Goal: Answer question/provide support

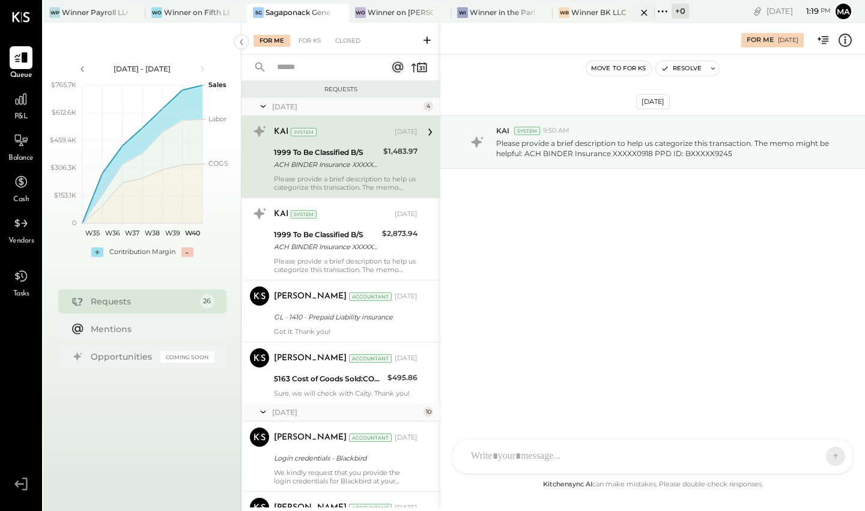
click at [607, 8] on div "Winner BK LLC" at bounding box center [598, 12] width 55 height 10
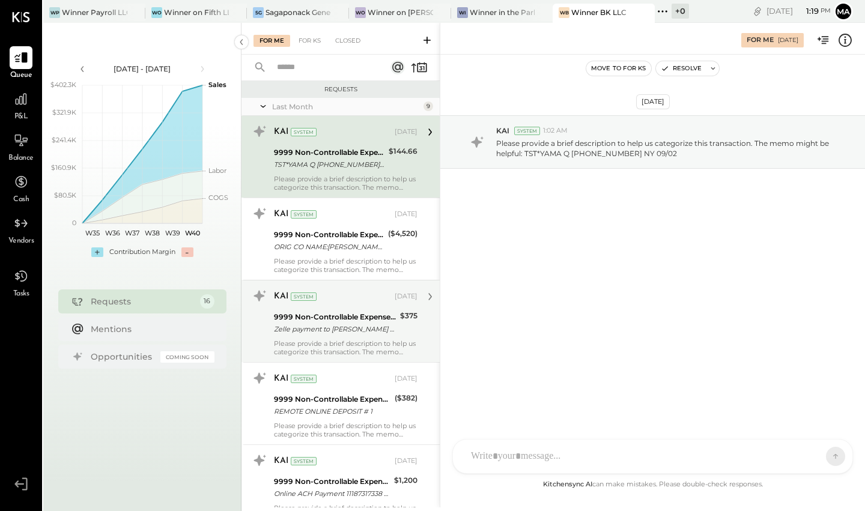
click at [332, 319] on div "9999 Non-Controllable Expenses:Other Income and Expenses:To Be Classified" at bounding box center [335, 317] width 123 height 12
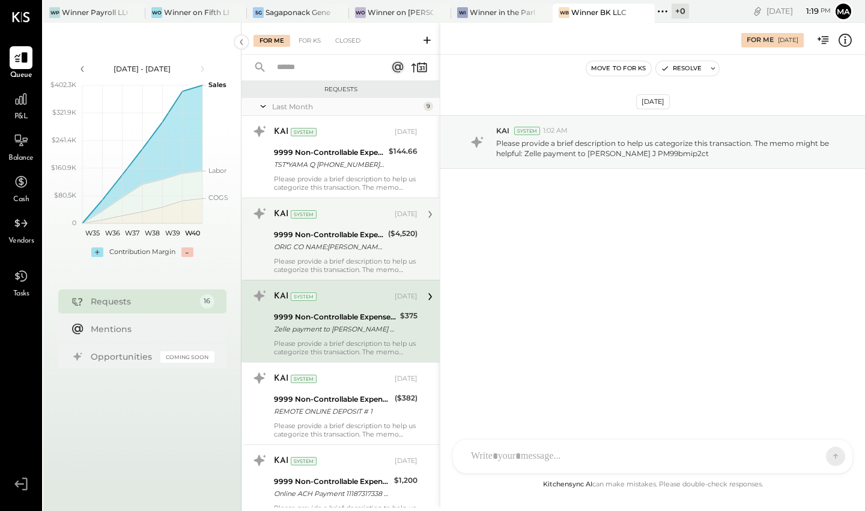
click at [358, 257] on div "Please provide a brief description to help us categorize this transaction. The …" at bounding box center [346, 265] width 144 height 17
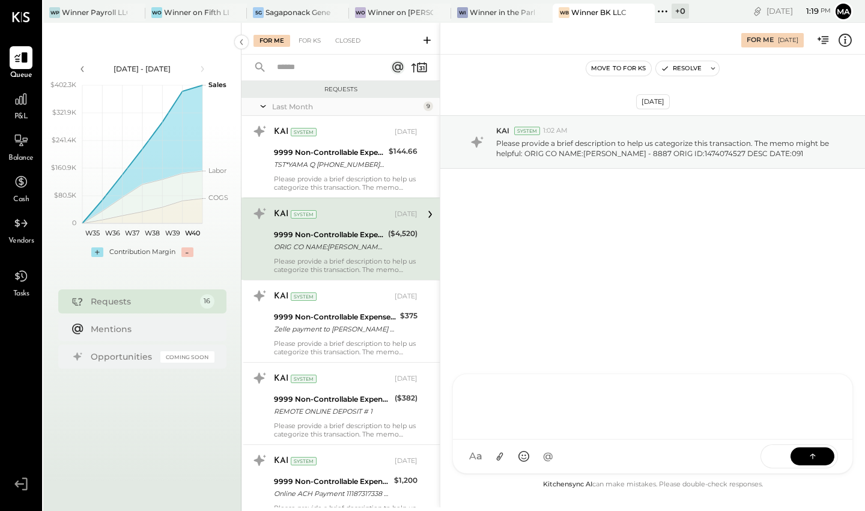
click at [604, 458] on div "D [PERSON_NAME] D [PERSON_NAME] J [PERSON_NAME] IR [PERSON_NAME] A accounting M…" at bounding box center [652, 424] width 401 height 100
click at [735, 455] on icon at bounding box center [811, 454] width 5 height 2
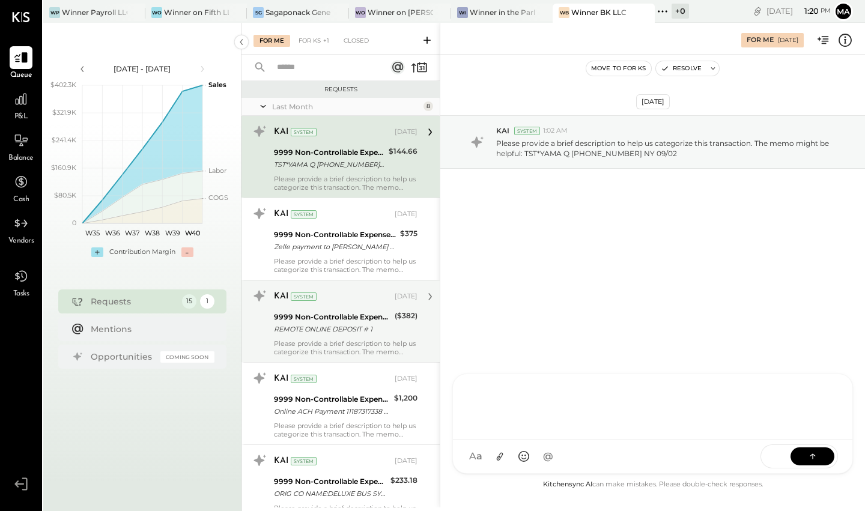
click at [331, 314] on div "9999 Non-Controllable Expenses:Other Income and Expenses:To Be Classified" at bounding box center [332, 317] width 117 height 12
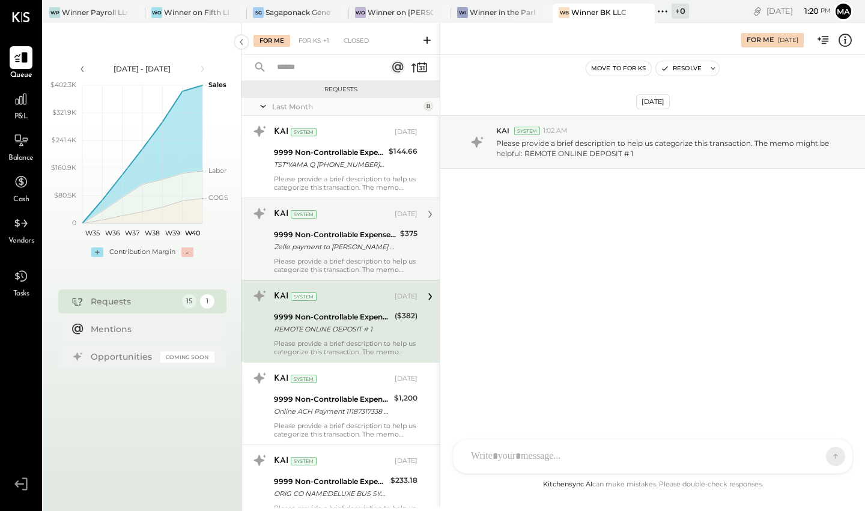
click at [353, 267] on div "Please provide a brief description to help us categorize this transaction. The …" at bounding box center [346, 265] width 144 height 17
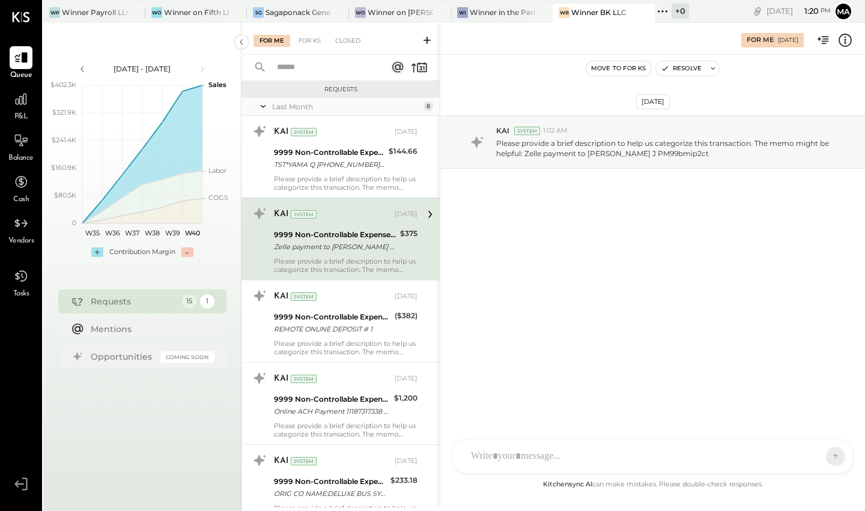
click at [544, 451] on div at bounding box center [642, 456] width 354 height 26
click at [735, 455] on button at bounding box center [812, 456] width 44 height 18
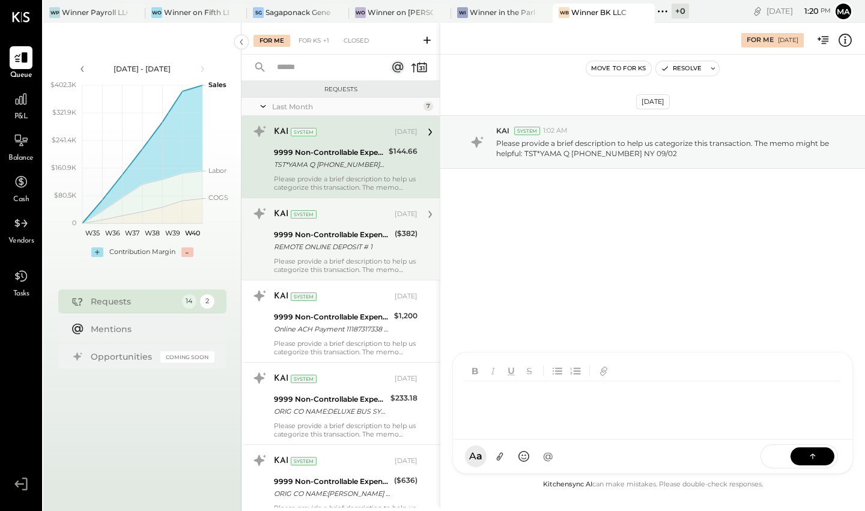
click at [345, 250] on div "REMOTE ONLINE DEPOSIT # 1" at bounding box center [332, 247] width 117 height 12
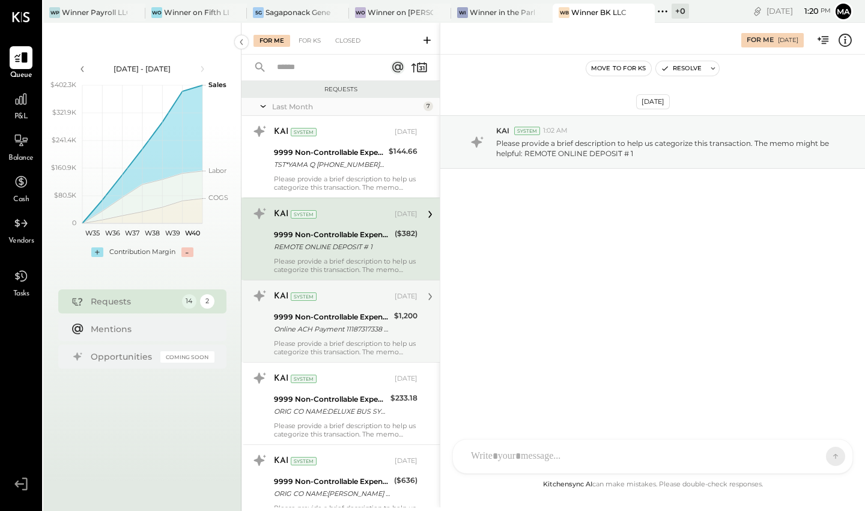
click at [338, 325] on div "Online ACH Payment 11187317338 T o MNNServiceCorp (_#####9389)" at bounding box center [332, 329] width 116 height 12
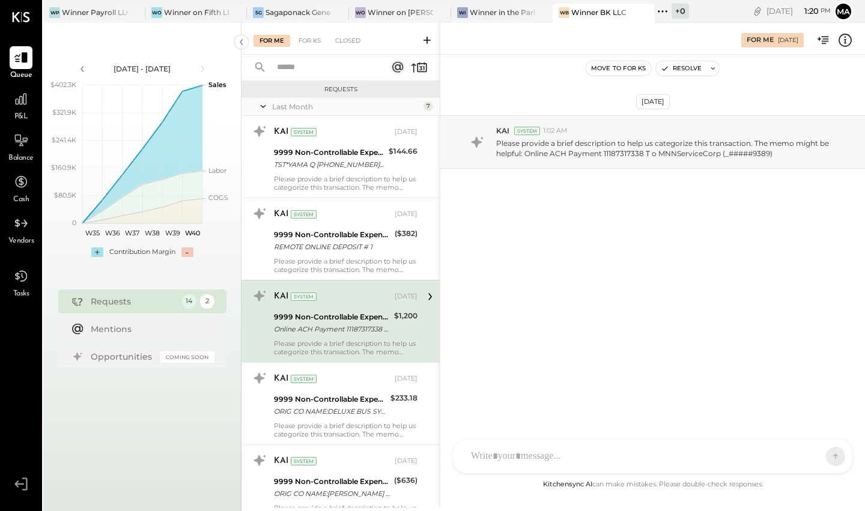
click at [532, 449] on div "D [PERSON_NAME] D [PERSON_NAME] J [PERSON_NAME] IR [PERSON_NAME] A accounting M…" at bounding box center [652, 456] width 401 height 35
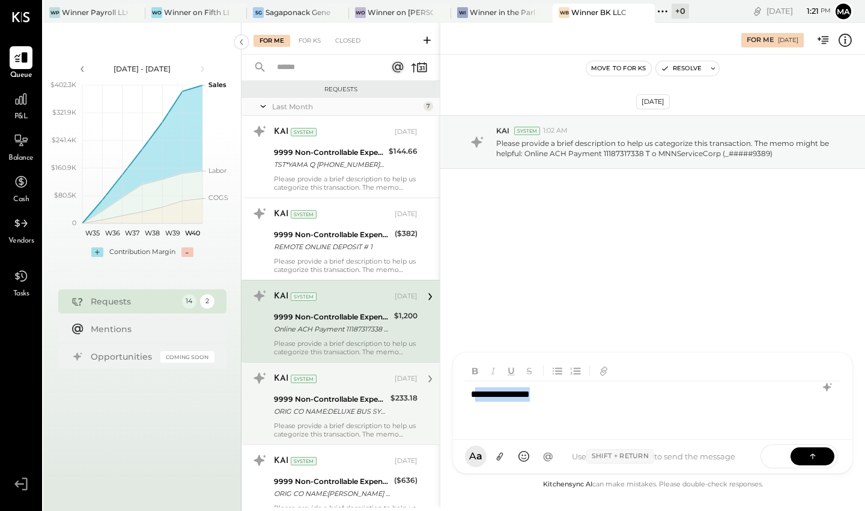
drag, startPoint x: 556, startPoint y: 396, endPoint x: 369, endPoint y: 392, distance: 186.8
click at [376, 392] on div "For Me For KS Closed Requests Last Month 7 KAI System [DATE] 9999 Non-Controlla…" at bounding box center [552, 265] width 623 height 485
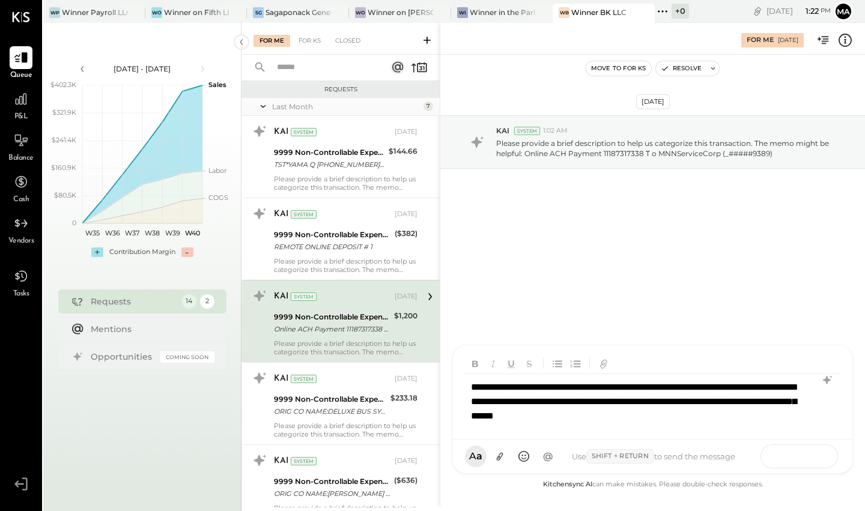
click at [735, 457] on button at bounding box center [812, 456] width 44 height 18
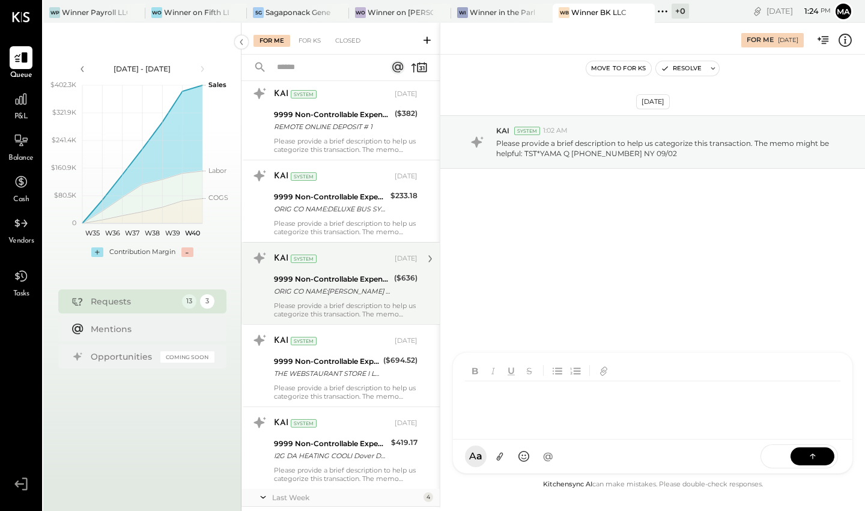
scroll to position [132, 0]
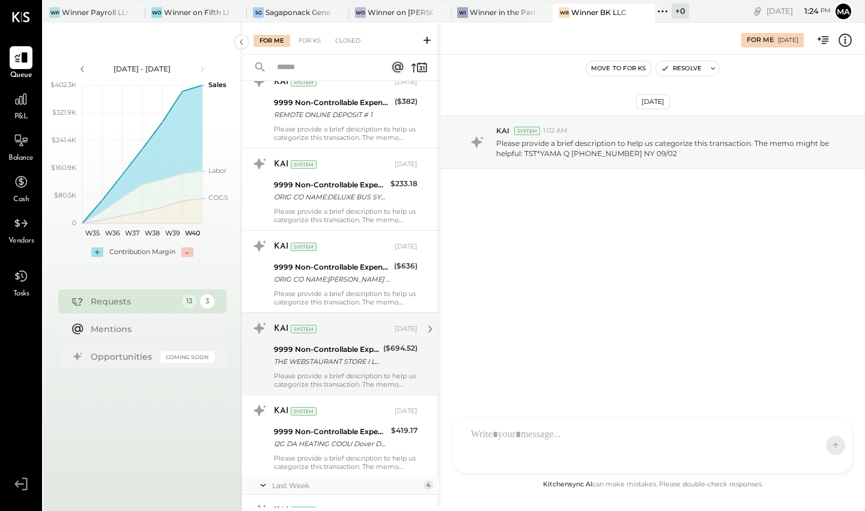
click at [357, 333] on div "KAI System" at bounding box center [333, 329] width 118 height 12
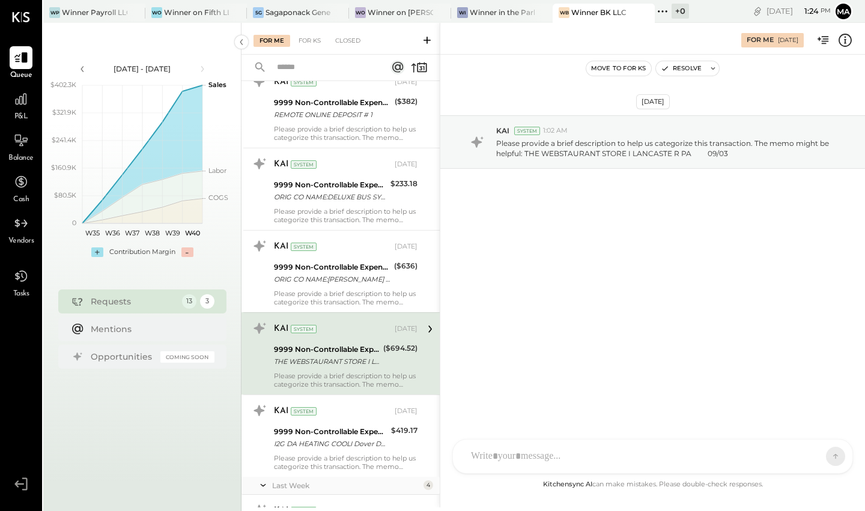
click at [592, 458] on div "D [PERSON_NAME] D [PERSON_NAME] J [PERSON_NAME] IR [PERSON_NAME] A accounting M…" at bounding box center [652, 456] width 401 height 35
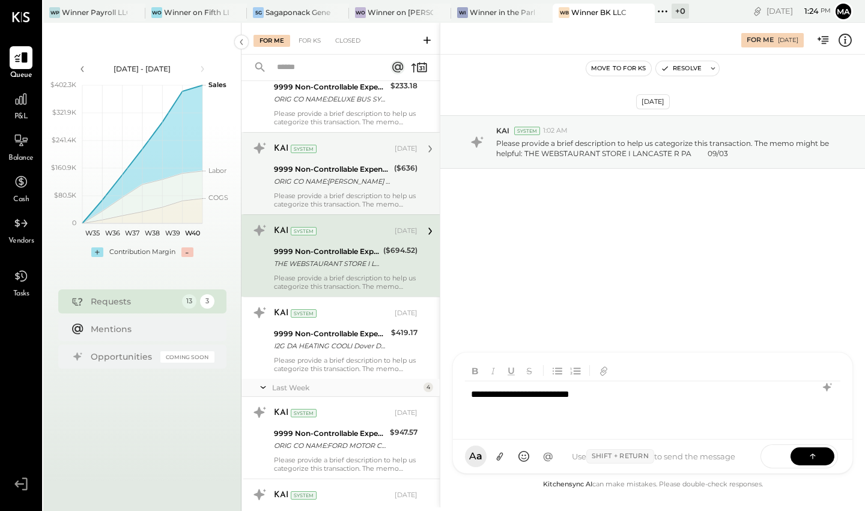
scroll to position [442, 0]
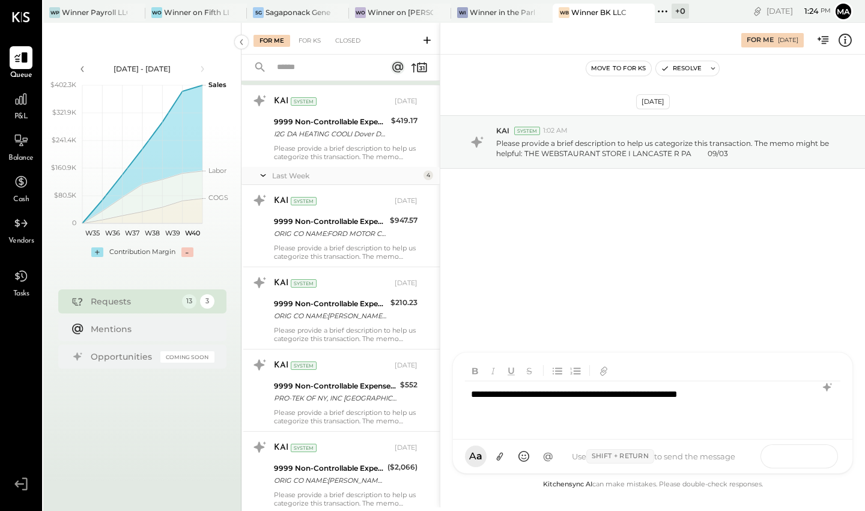
click at [735, 458] on button at bounding box center [812, 456] width 44 height 18
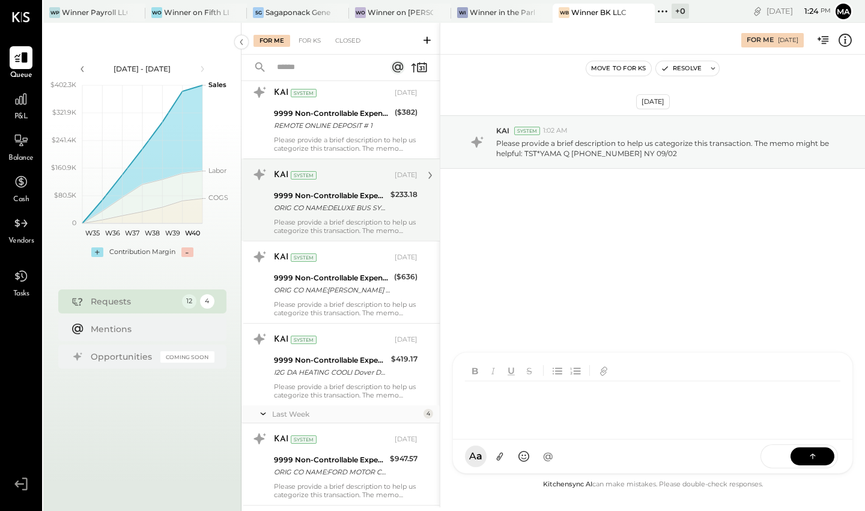
scroll to position [184, 0]
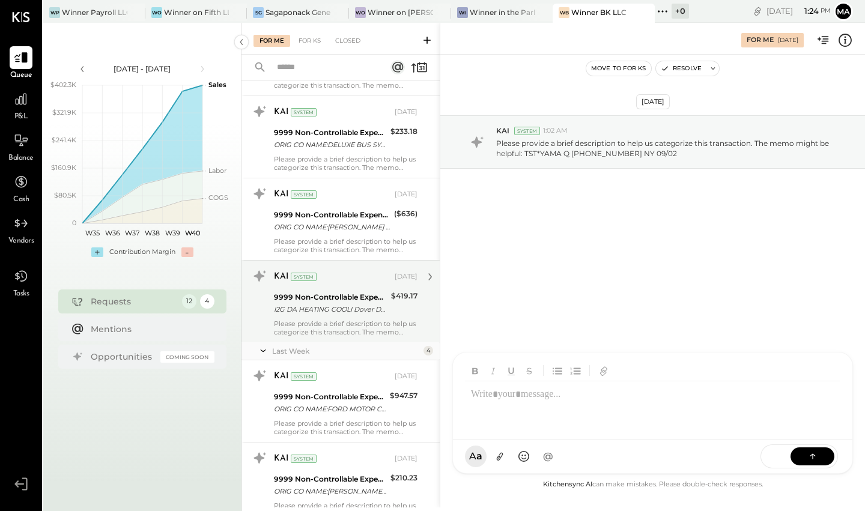
click at [354, 333] on div "Please provide a brief description to help us categorize this transaction. The …" at bounding box center [346, 327] width 144 height 17
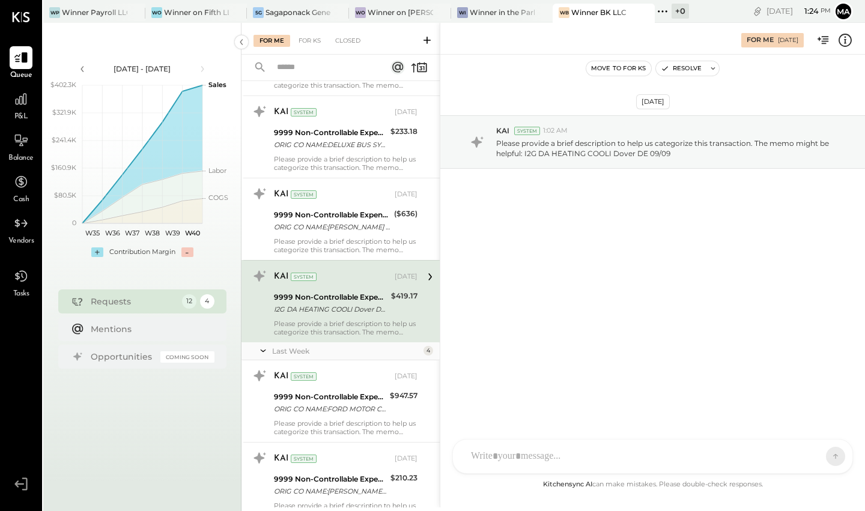
click at [532, 451] on div at bounding box center [652, 457] width 399 height 34
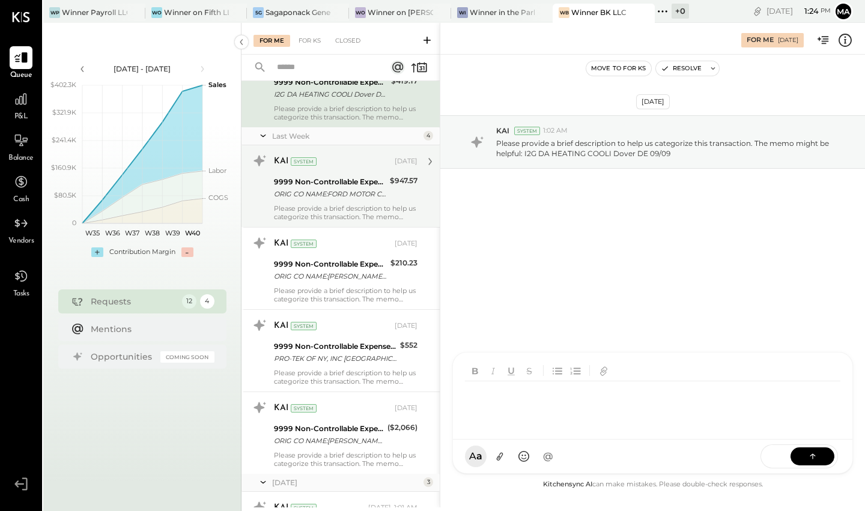
scroll to position [437, 0]
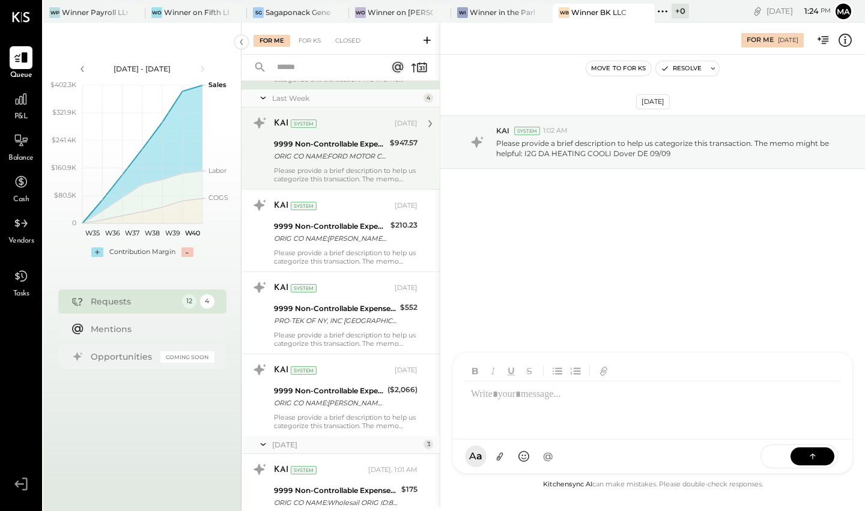
click at [348, 150] on div "ORIG CO NAME:FORD MOTOR CR ORIG ID:3534610001 DESC DATE:250" at bounding box center [330, 156] width 112 height 12
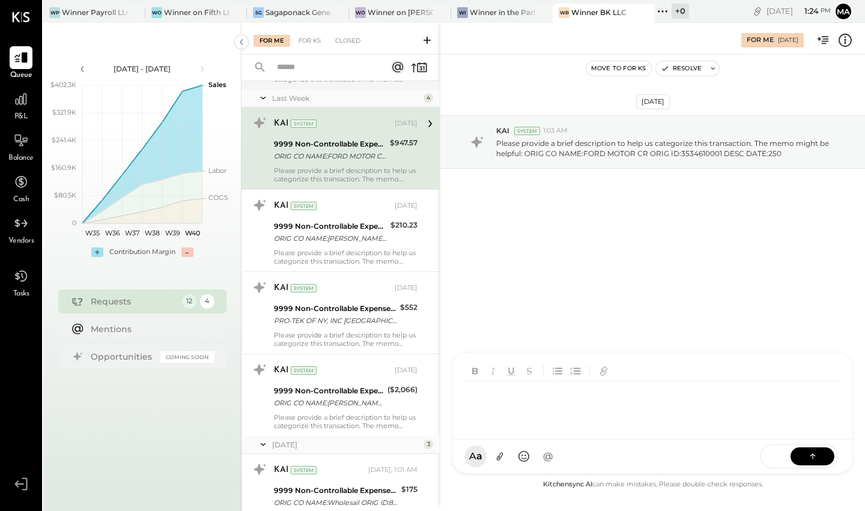
click at [554, 429] on div at bounding box center [655, 405] width 380 height 48
click at [735, 457] on button at bounding box center [812, 456] width 44 height 18
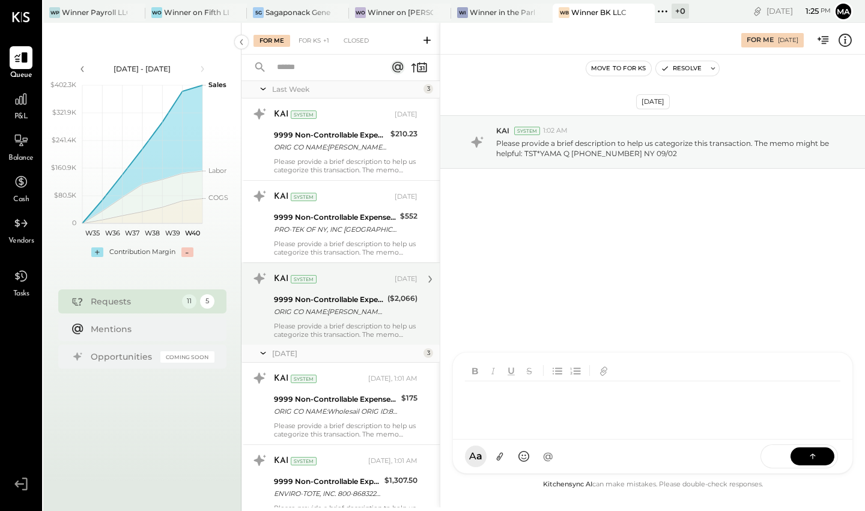
scroll to position [577, 0]
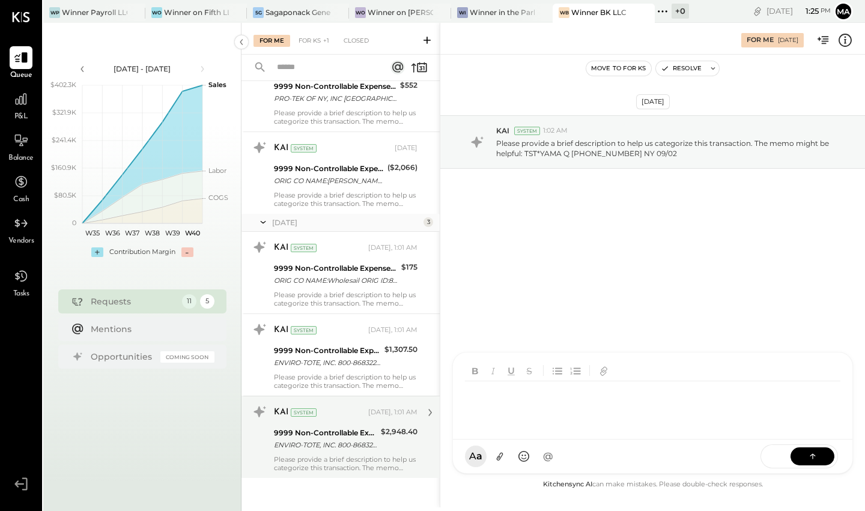
click at [333, 430] on div "9999 Non-Controllable Expenses:Other Income and Expenses:To Be Classified" at bounding box center [325, 433] width 103 height 12
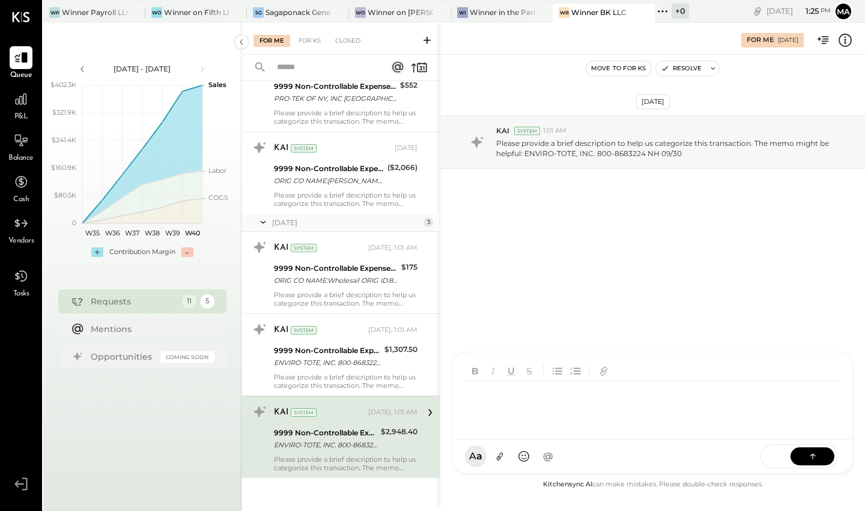
click at [569, 440] on div at bounding box center [652, 395] width 399 height 87
click at [735, 456] on icon at bounding box center [812, 455] width 1 height 5
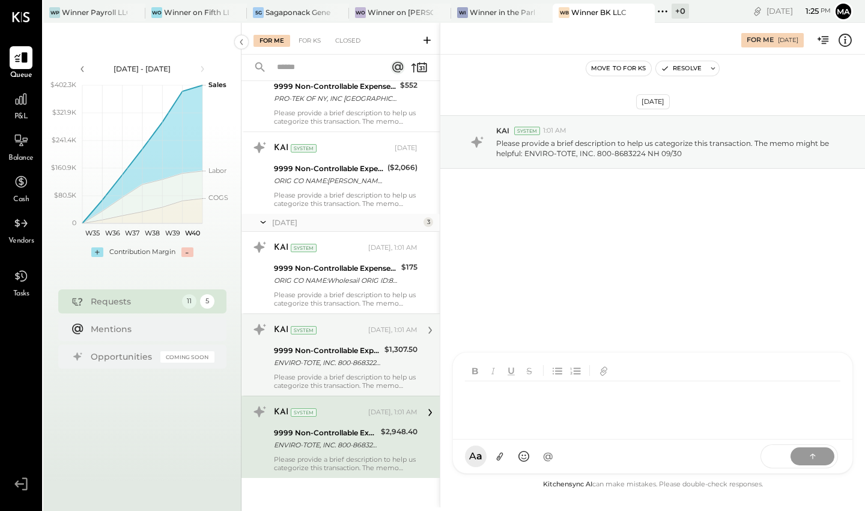
scroll to position [495, 0]
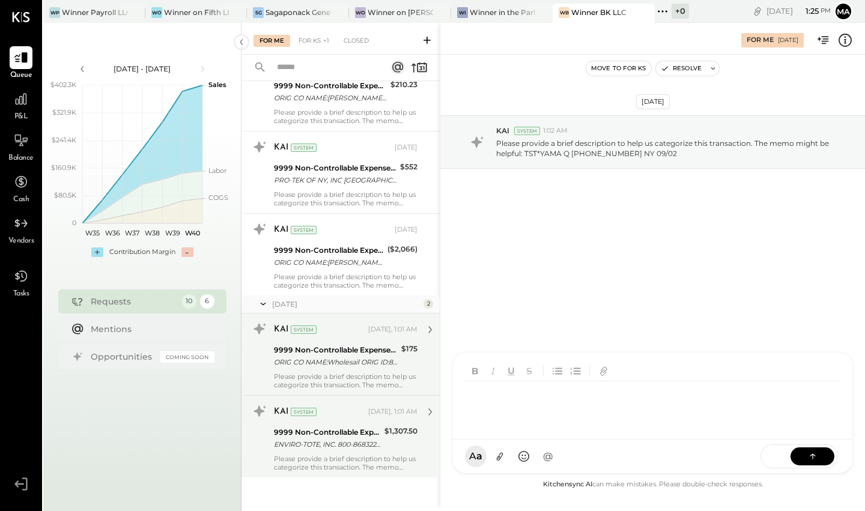
click at [350, 379] on div "Last Month 5 KAI System [DATE] 9999 Non-Controllable Expenses:Other Income and …" at bounding box center [340, 57] width 198 height 911
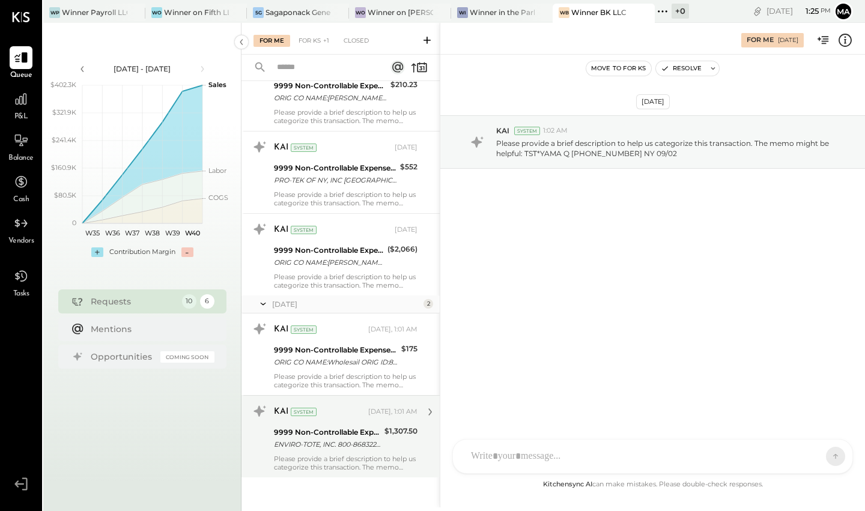
click at [332, 420] on div "KAI System [DATE], 1:01 AM" at bounding box center [346, 412] width 144 height 20
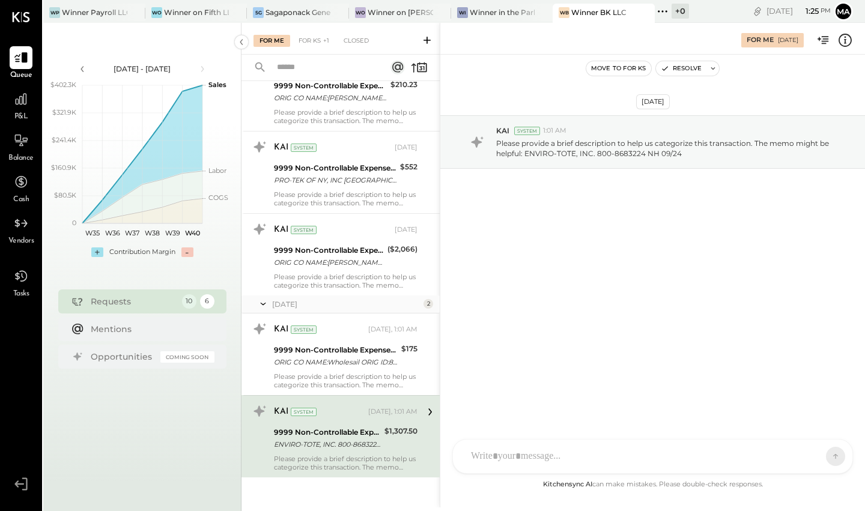
click at [544, 456] on div "D [PERSON_NAME] D [PERSON_NAME] J [PERSON_NAME] IR [PERSON_NAME] A accounting M…" at bounding box center [652, 456] width 401 height 35
click at [735, 450] on button at bounding box center [812, 456] width 44 height 18
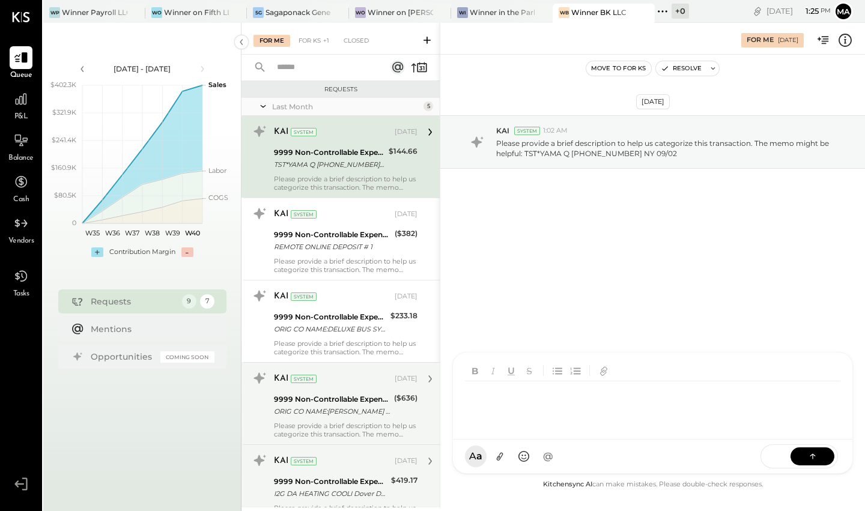
scroll to position [413, 0]
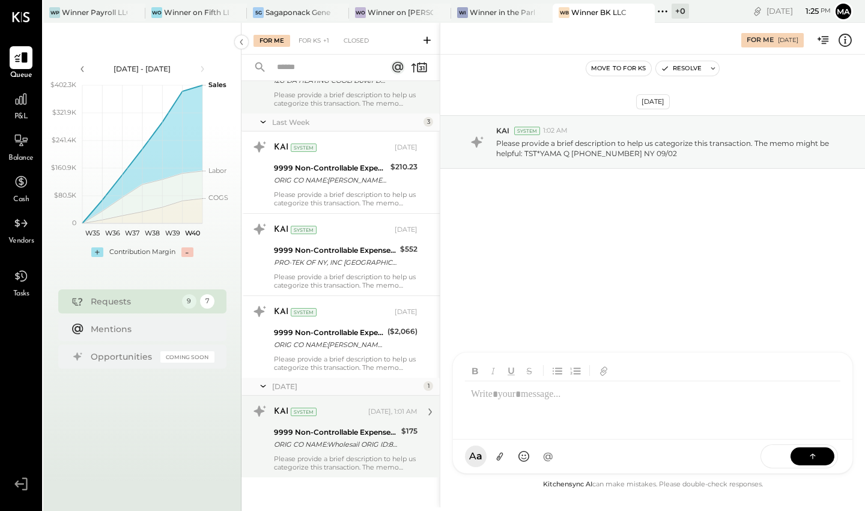
click at [341, 417] on div "KAI System [DATE], 1:01 AM" at bounding box center [346, 412] width 144 height 17
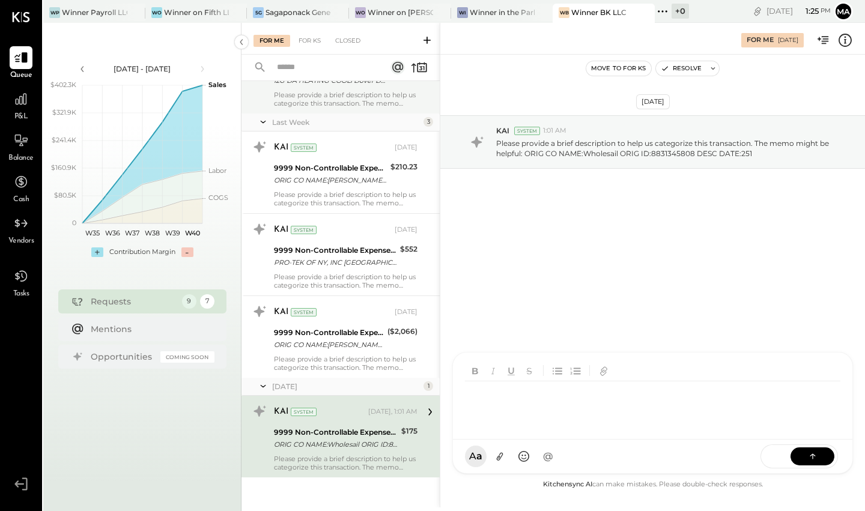
click at [568, 458] on div "D [PERSON_NAME] D [PERSON_NAME] J [PERSON_NAME] IR [PERSON_NAME] A accounting M…" at bounding box center [652, 413] width 401 height 122
click at [735, 452] on icon at bounding box center [812, 456] width 12 height 12
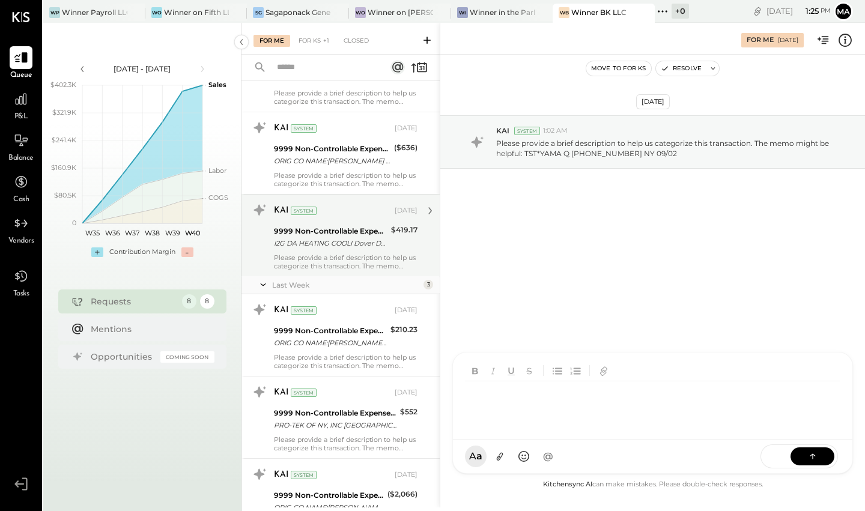
scroll to position [313, 0]
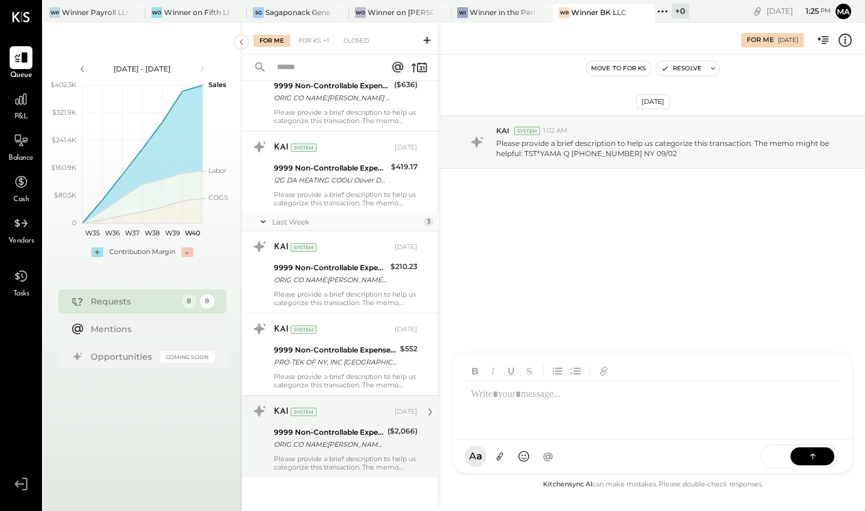
click at [329, 426] on div "9999 Non-Controllable Expenses:Other Income and Expenses:To Be Classified" at bounding box center [329, 432] width 110 height 12
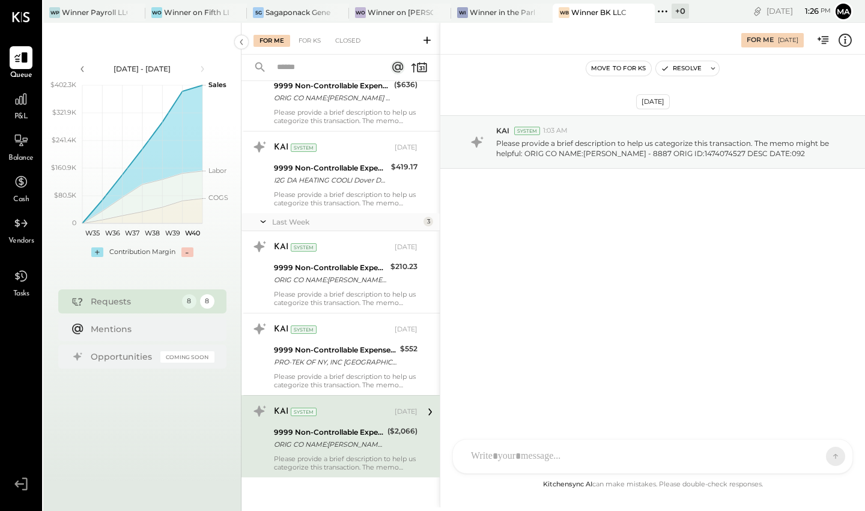
click at [516, 456] on div "D [PERSON_NAME] D [PERSON_NAME] J [PERSON_NAME] IR [PERSON_NAME] A accounting M…" at bounding box center [652, 456] width 401 height 35
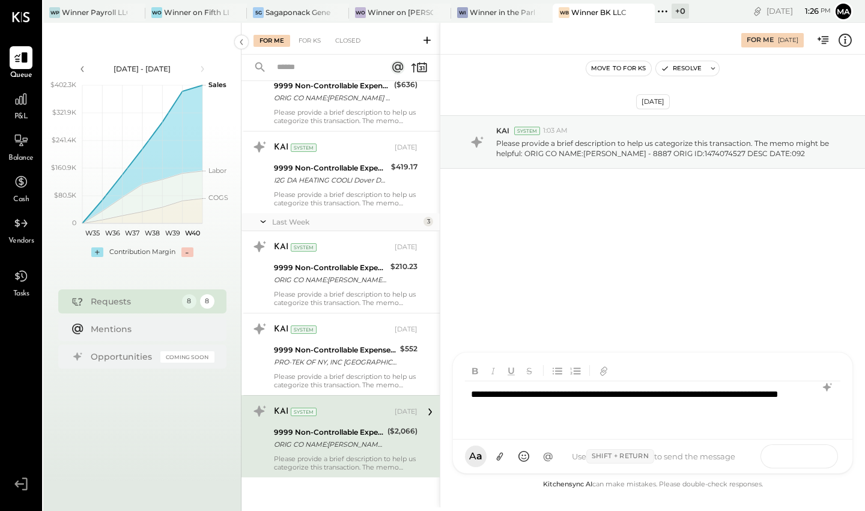
click at [735, 456] on button at bounding box center [812, 456] width 44 height 18
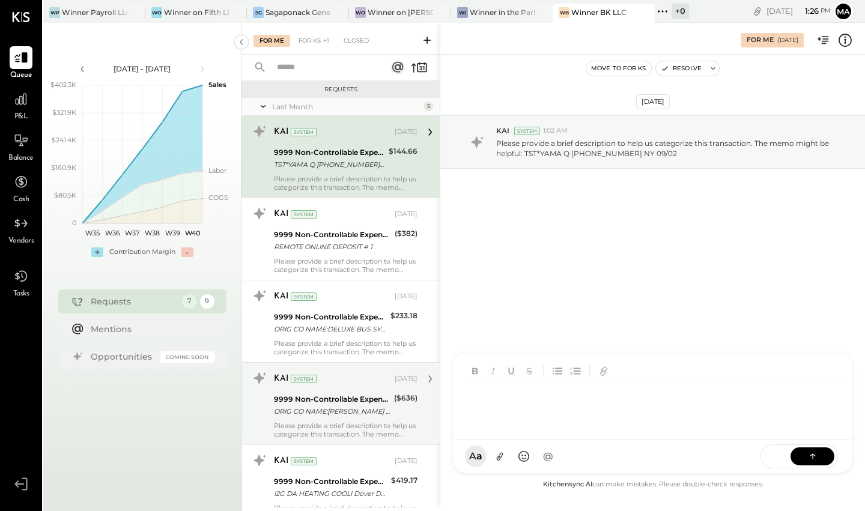
scroll to position [231, 0]
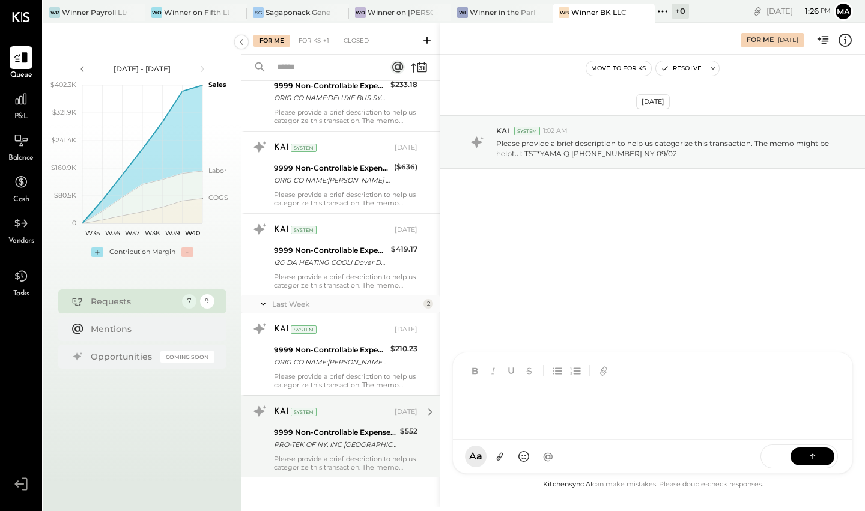
click at [364, 449] on div "9999 Non-Controllable Expenses:Other Income and Expenses:To Be Classified PRO-T…" at bounding box center [335, 438] width 123 height 26
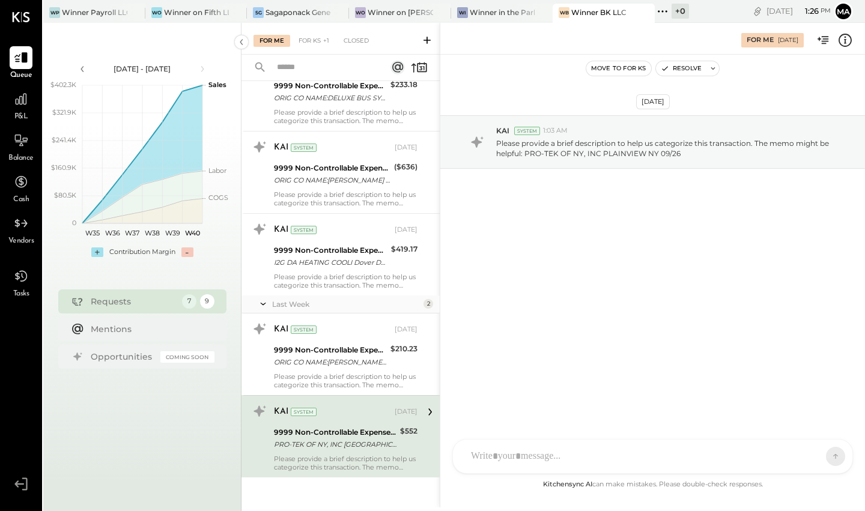
click at [584, 453] on div "D [PERSON_NAME] D [PERSON_NAME] J [PERSON_NAME] IR [PERSON_NAME] A accounting M…" at bounding box center [652, 456] width 401 height 35
click at [735, 458] on icon at bounding box center [812, 456] width 12 height 12
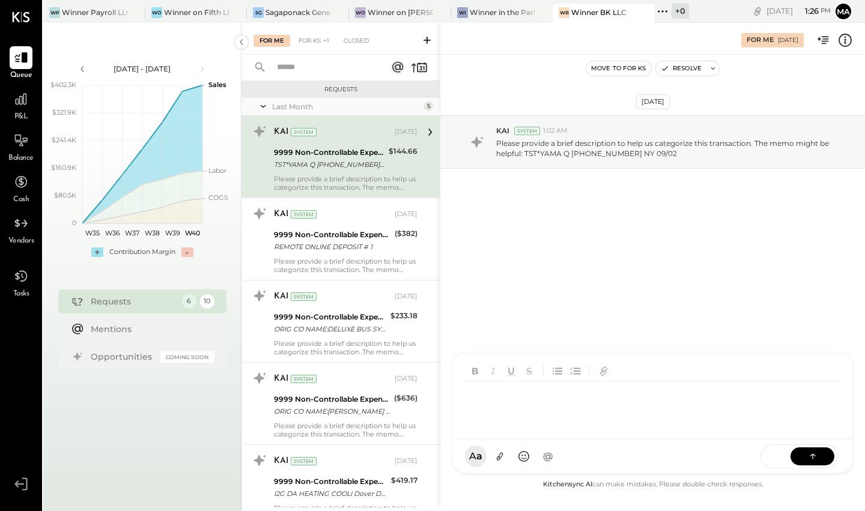
scroll to position [150, 0]
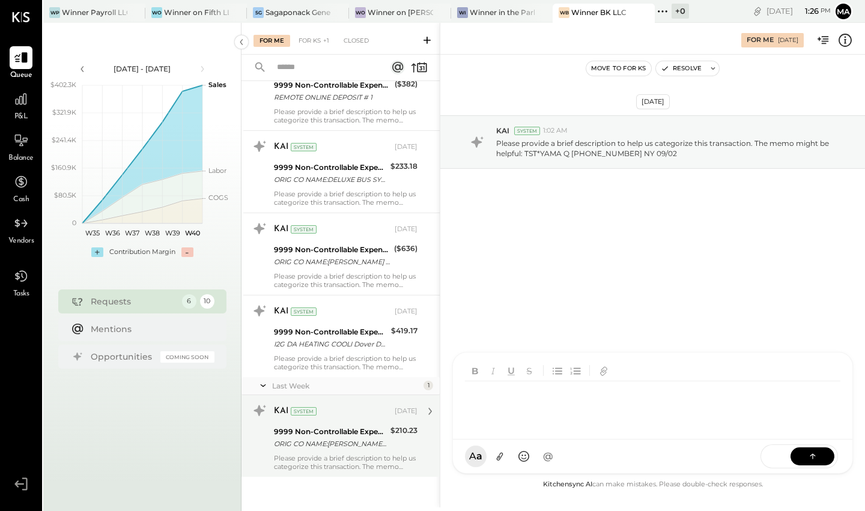
click at [341, 440] on div "ORIG CO NAME:[PERSON_NAME] ORIG ID:1421430398 DESC DATE:250" at bounding box center [330, 444] width 113 height 12
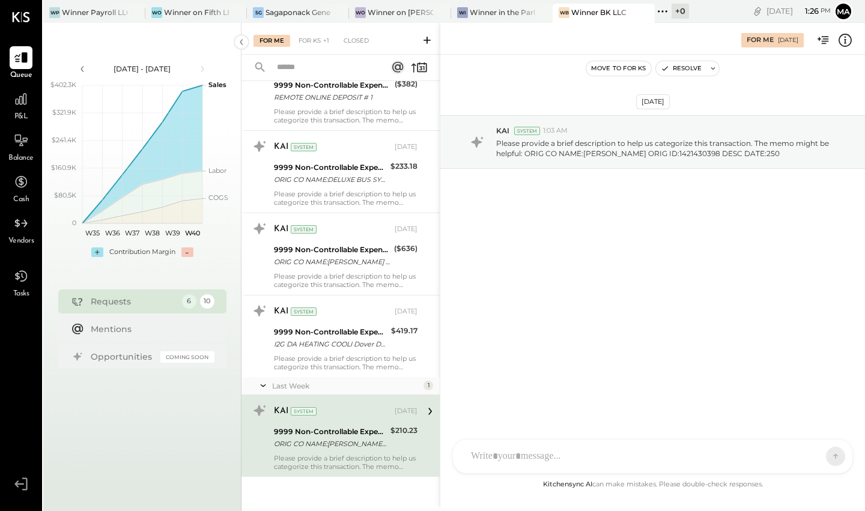
click at [543, 458] on div "D [PERSON_NAME] D [PERSON_NAME] J [PERSON_NAME] IR [PERSON_NAME] A accounting M…" at bounding box center [652, 456] width 401 height 35
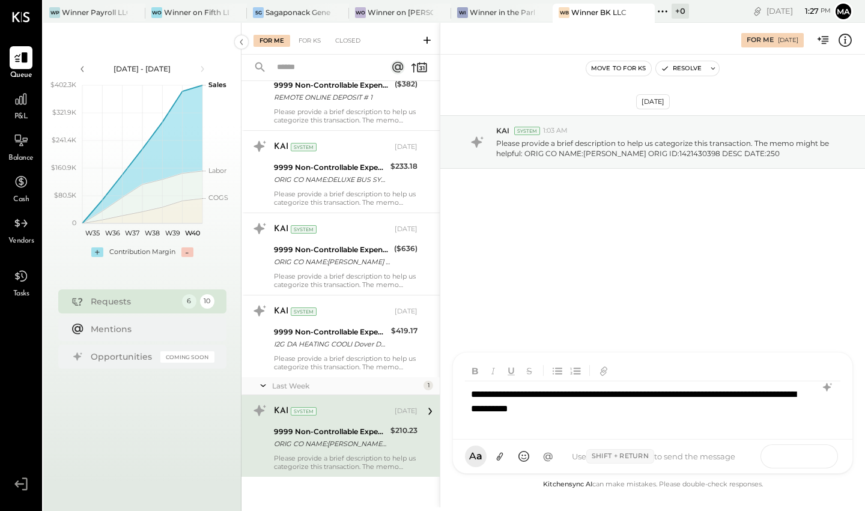
click at [735, 455] on icon at bounding box center [812, 456] width 12 height 12
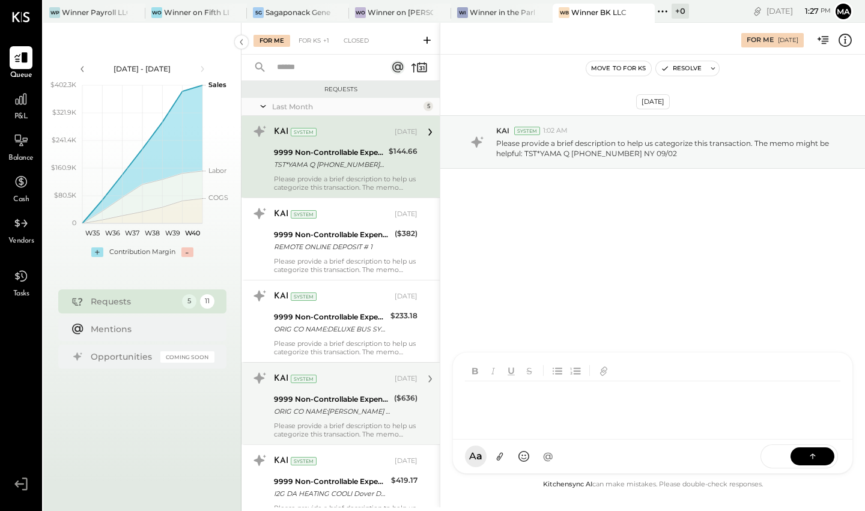
scroll to position [50, 0]
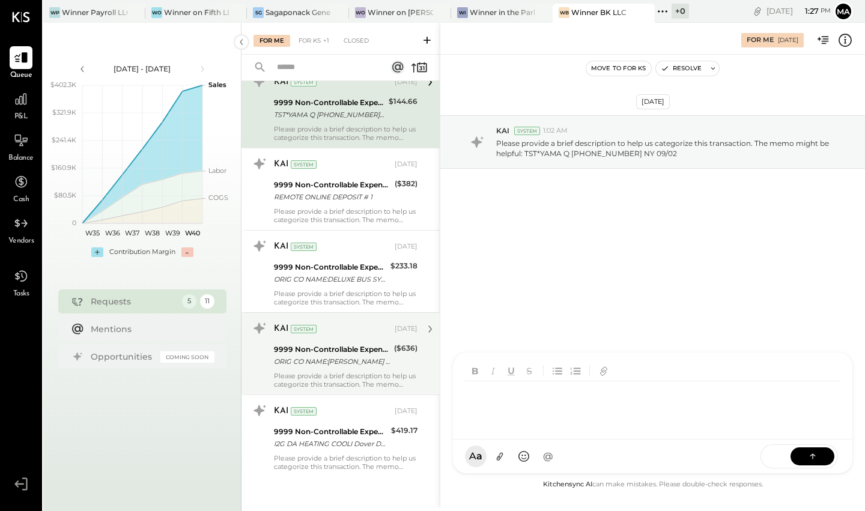
click at [354, 362] on div "ORIG CO NAME:[PERSON_NAME] - 8887 ORIG ID:1474074527 DESC DATE:091" at bounding box center [332, 362] width 116 height 12
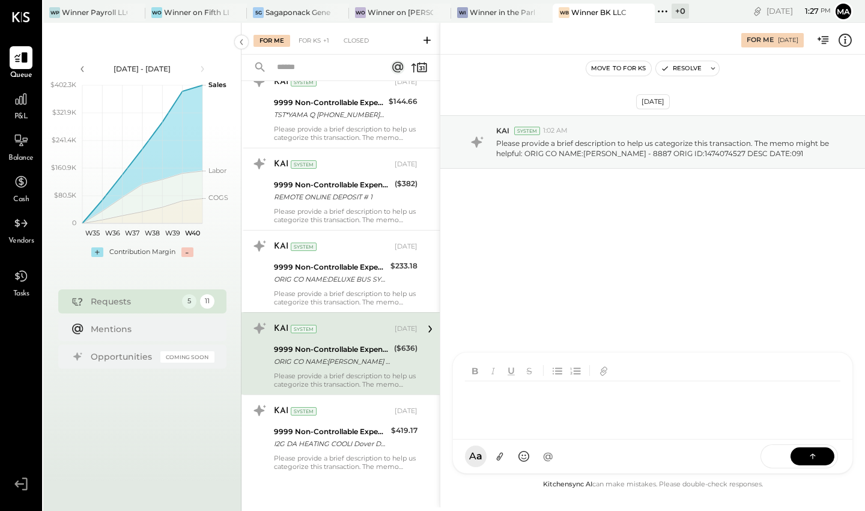
click at [587, 429] on div at bounding box center [655, 405] width 380 height 48
click at [528, 399] on div "**********" at bounding box center [653, 405] width 376 height 48
click at [735, 458] on div "SEND" at bounding box center [798, 456] width 77 height 24
click at [735, 452] on button at bounding box center [812, 456] width 44 height 18
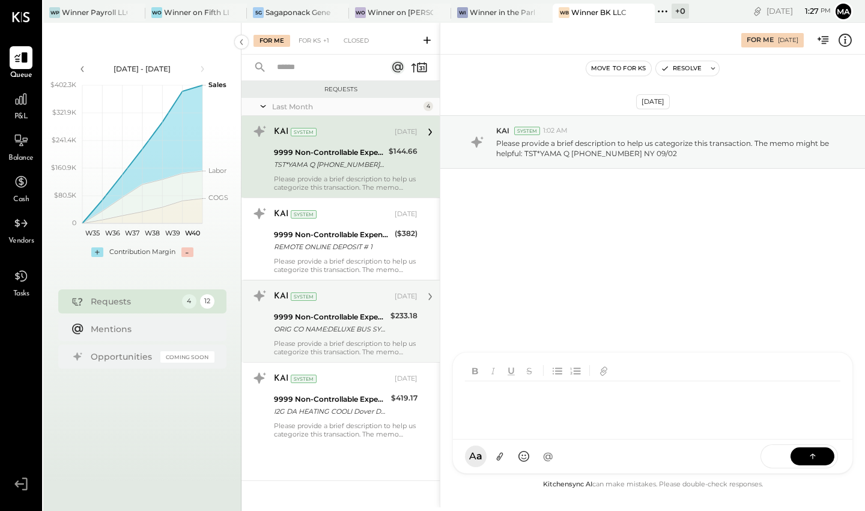
click at [360, 323] on div "ORIG CO NAME:DELUXE BUS SYS. ORIG ID:1411877307 DESC DATE:" at bounding box center [330, 329] width 113 height 12
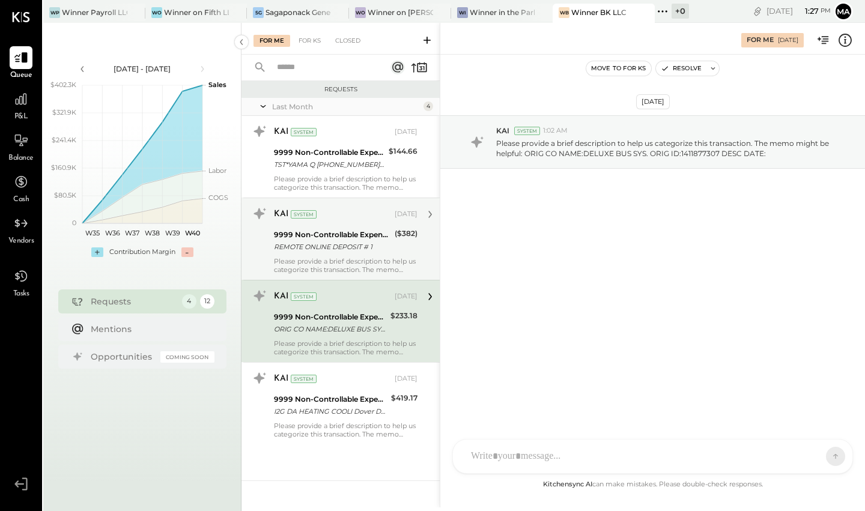
click at [365, 223] on div "KAI System [DATE]" at bounding box center [346, 214] width 144 height 20
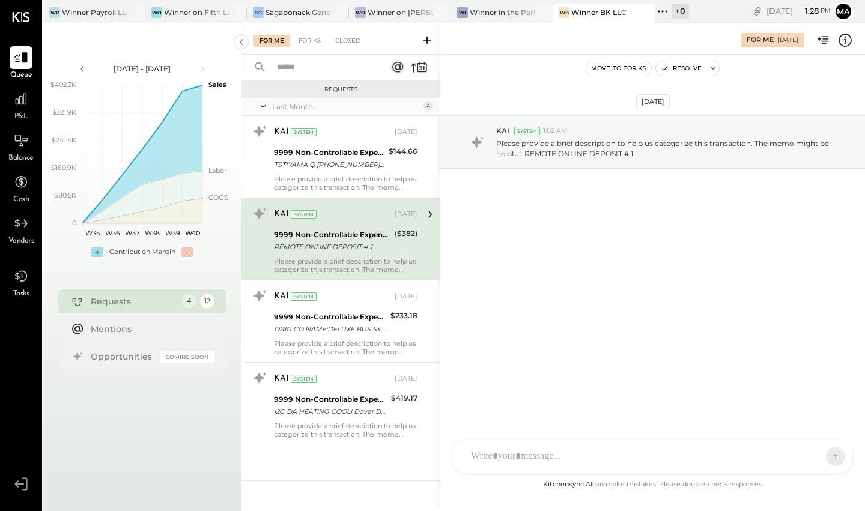
click at [589, 458] on div at bounding box center [652, 457] width 399 height 34
click at [735, 452] on button at bounding box center [812, 456] width 44 height 18
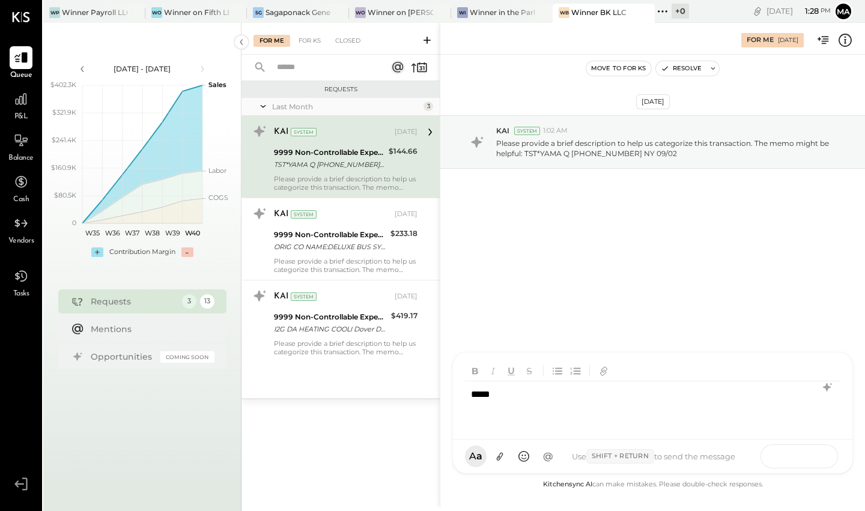
click at [735, 456] on button at bounding box center [812, 456] width 44 height 18
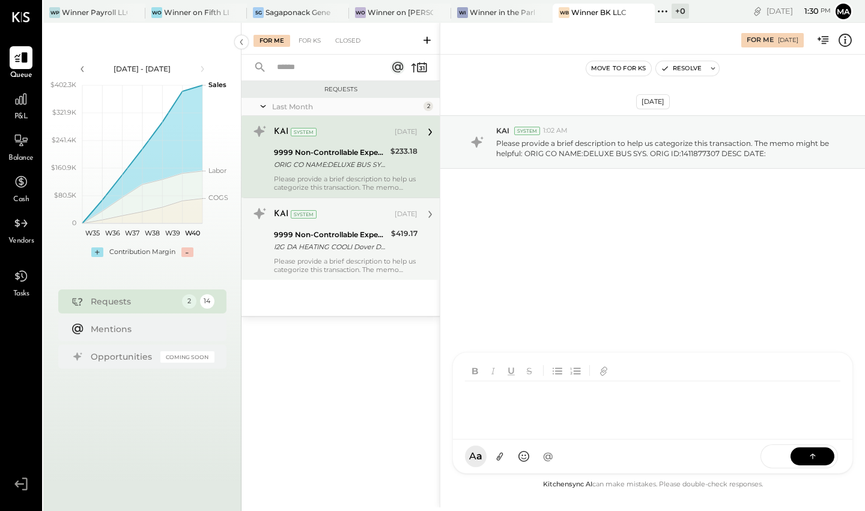
click at [359, 241] on div "I2G DA HEATING COOLI Dover DE 09/09" at bounding box center [330, 247] width 113 height 12
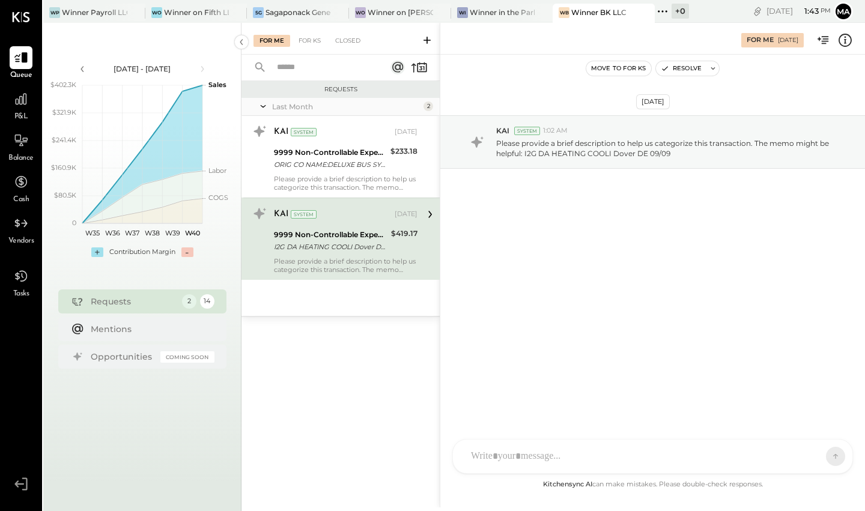
click at [634, 446] on div at bounding box center [642, 456] width 354 height 26
click at [735, 458] on button at bounding box center [812, 456] width 44 height 18
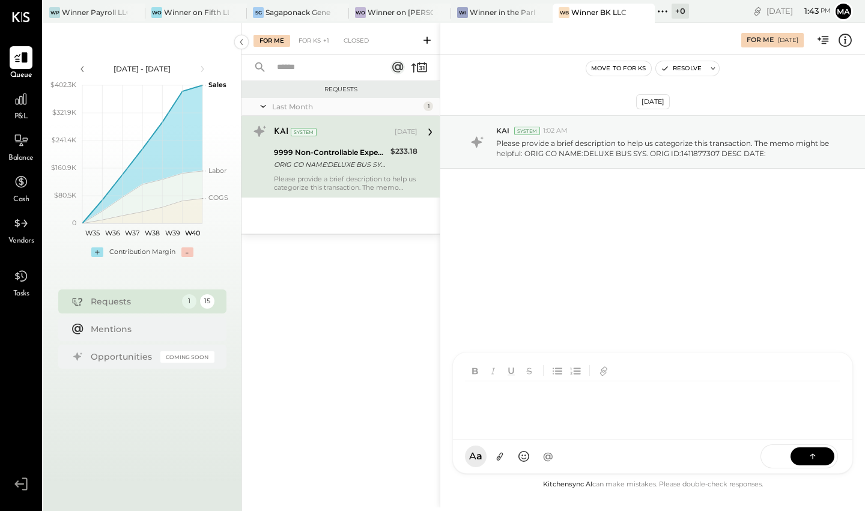
click at [355, 159] on div "ORIG CO NAME:DELUXE BUS SYS. ORIG ID:1411877307 DESC DATE:" at bounding box center [330, 165] width 113 height 12
drag, startPoint x: 582, startPoint y: 152, endPoint x: 644, endPoint y: 151, distance: 61.9
click at [644, 151] on p "Please provide a brief description to help us categorize this transaction. The …" at bounding box center [666, 148] width 341 height 20
copy p "DELUXE BUS SYS"
click at [549, 458] on div at bounding box center [652, 457] width 399 height 34
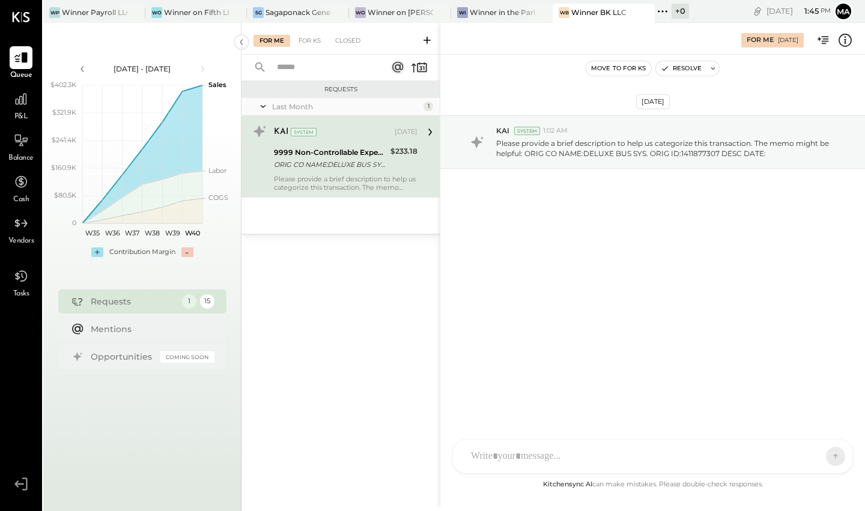
click at [514, 456] on div at bounding box center [652, 457] width 399 height 34
click at [735, 449] on button at bounding box center [812, 456] width 44 height 18
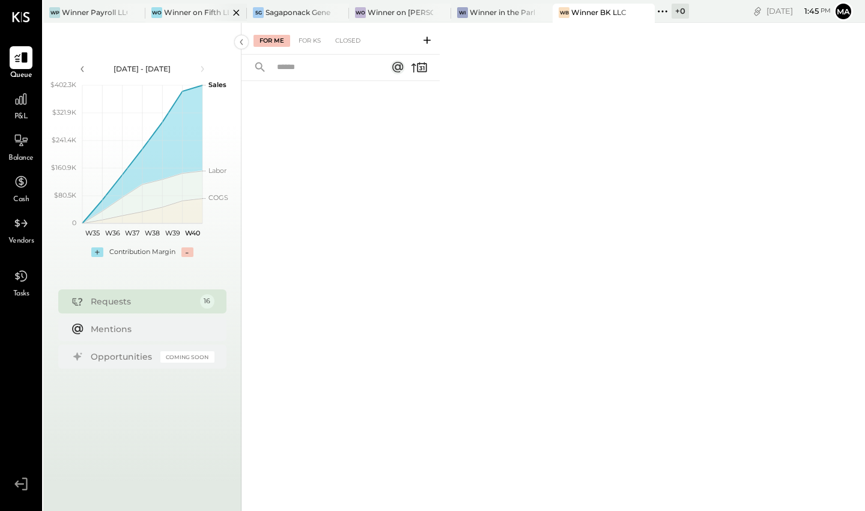
click at [195, 8] on div "Winner on Fifth LLC" at bounding box center [196, 12] width 65 height 10
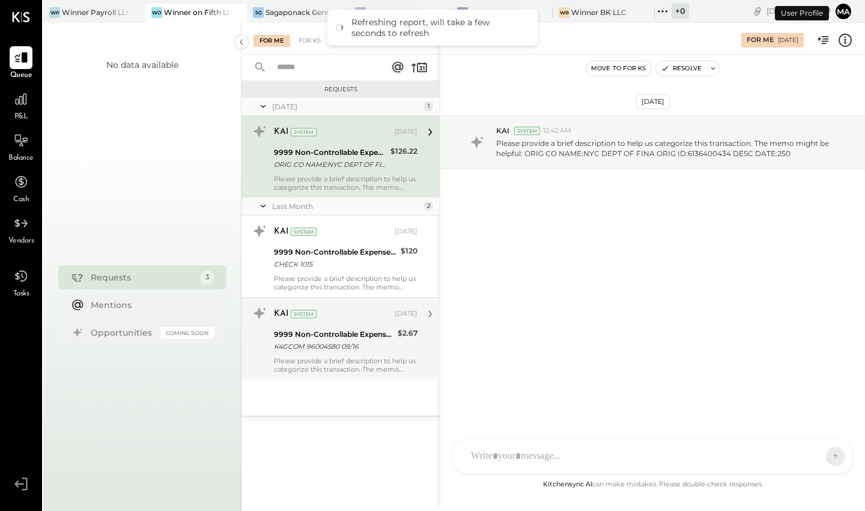
click at [359, 340] on div "K4GCOM 96004580 09/16" at bounding box center [334, 346] width 120 height 12
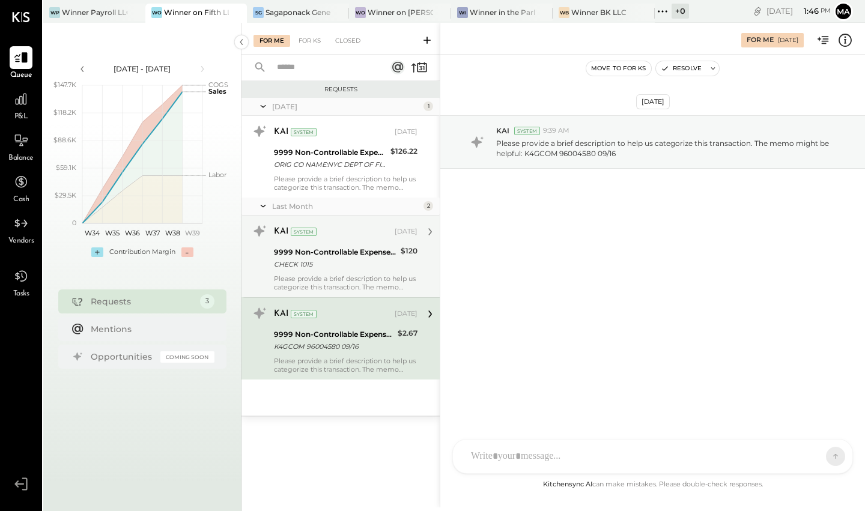
click at [362, 253] on div "9999 Non-Controllable Expenses:Other Income and Expenses:To be Classified" at bounding box center [335, 252] width 123 height 12
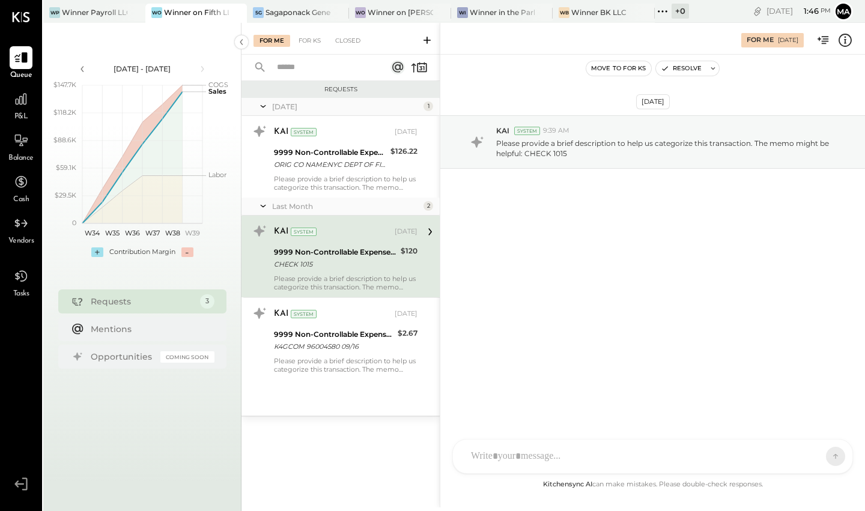
click at [362, 253] on div "9999 Non-Controllable Expenses:Other Income and Expenses:To be Classified" at bounding box center [335, 252] width 123 height 12
click at [320, 246] on div "9999 Non-Controllable Expenses:Other Income and Expenses:To be Classified" at bounding box center [335, 252] width 123 height 12
click at [552, 458] on div "D [PERSON_NAME] D [PERSON_NAME] J [PERSON_NAME] IR [PERSON_NAME] A accounting M…" at bounding box center [652, 456] width 401 height 35
click at [735, 456] on icon at bounding box center [812, 456] width 12 height 12
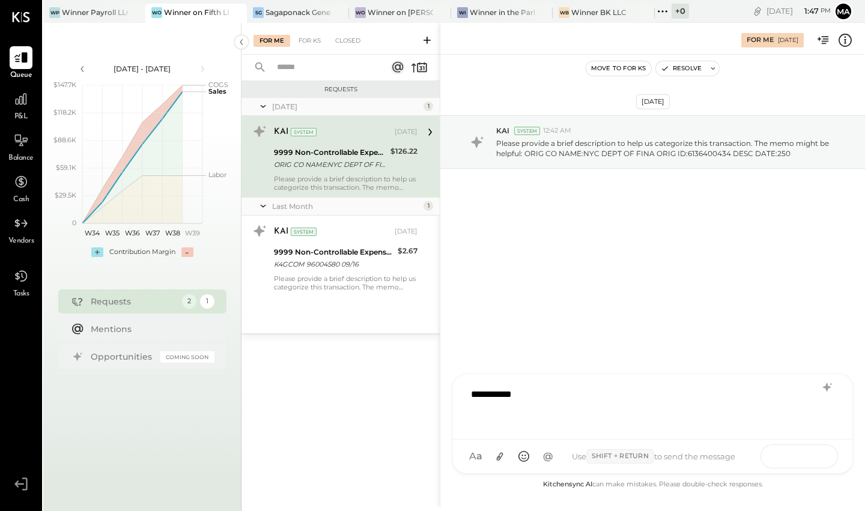
click at [735, 457] on icon at bounding box center [812, 456] width 12 height 12
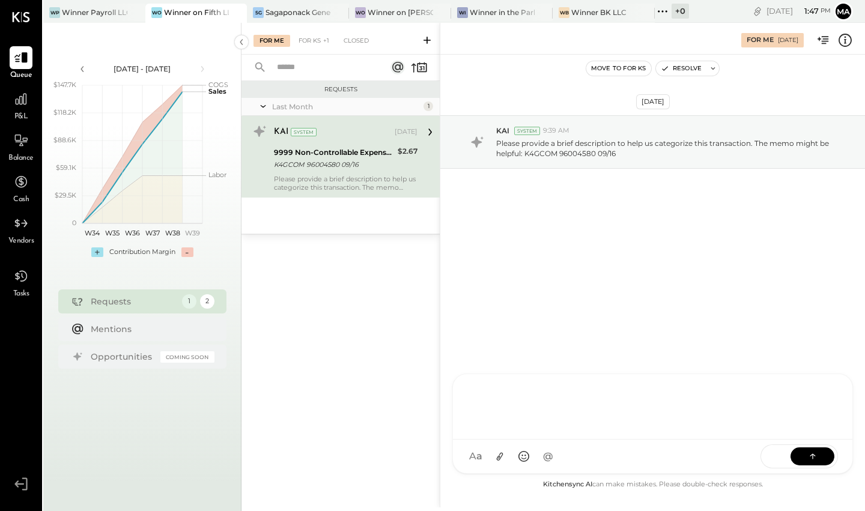
click at [298, 251] on div "Requests Last Month 1 KAI System [DATE] 9999 Non-Controllable Expenses:Other In…" at bounding box center [340, 280] width 198 height 399
click at [560, 458] on div at bounding box center [652, 457] width 399 height 34
click at [735, 458] on button at bounding box center [812, 456] width 44 height 18
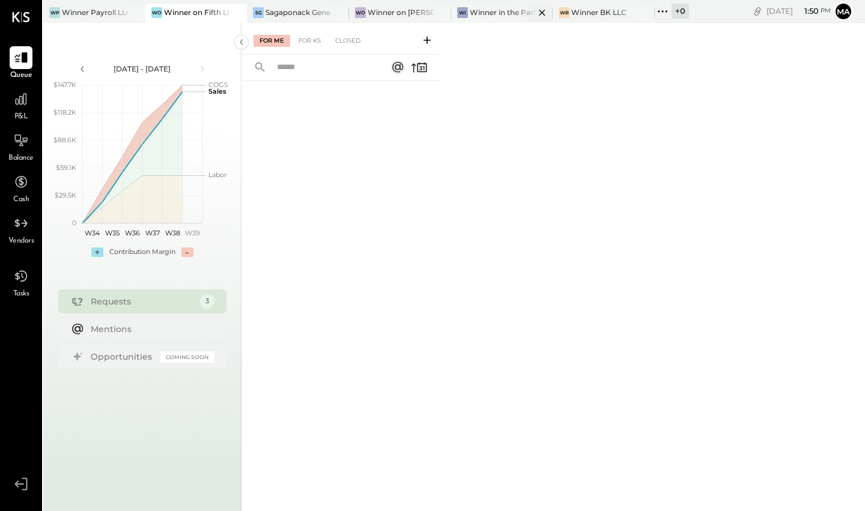
click at [484, 14] on div "Winner in the Park" at bounding box center [502, 12] width 65 height 10
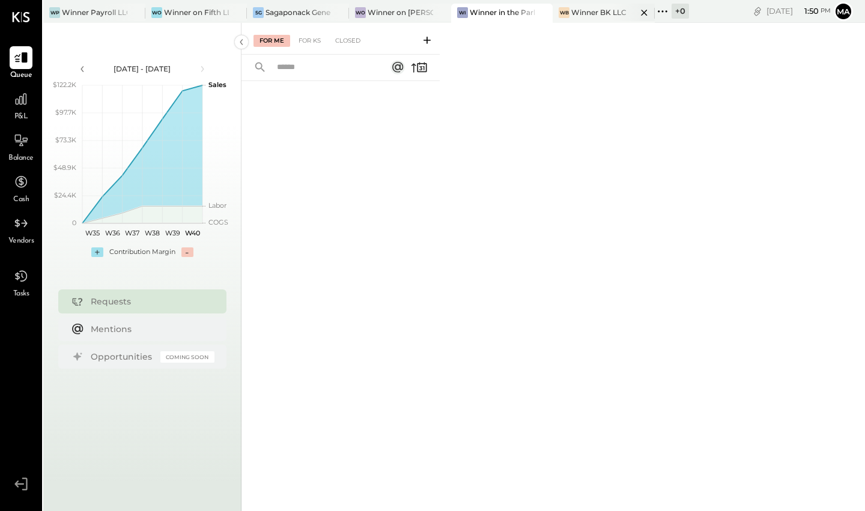
click at [616, 16] on div at bounding box center [634, 12] width 42 height 17
